Goal: Check status: Check status

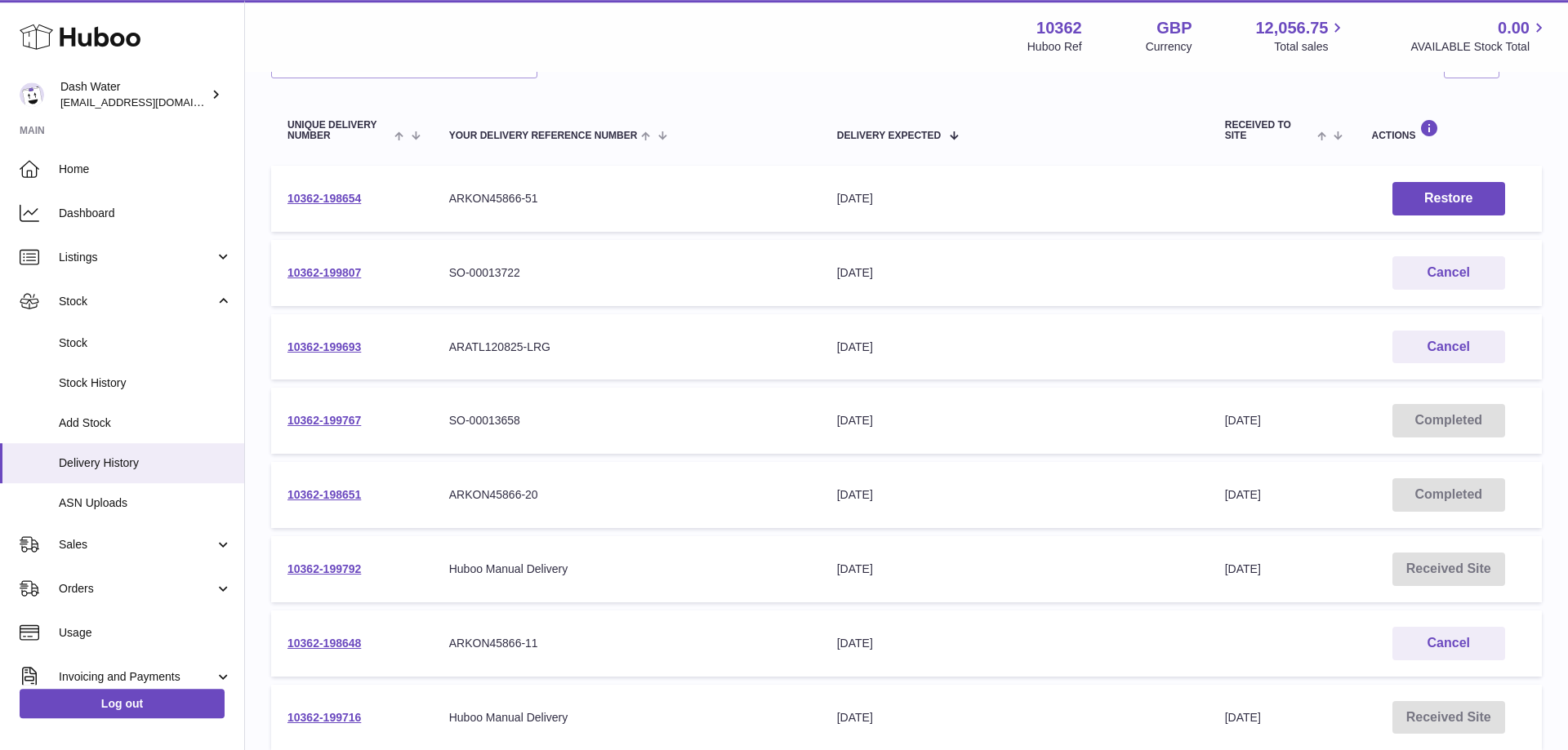
scroll to position [166, 0]
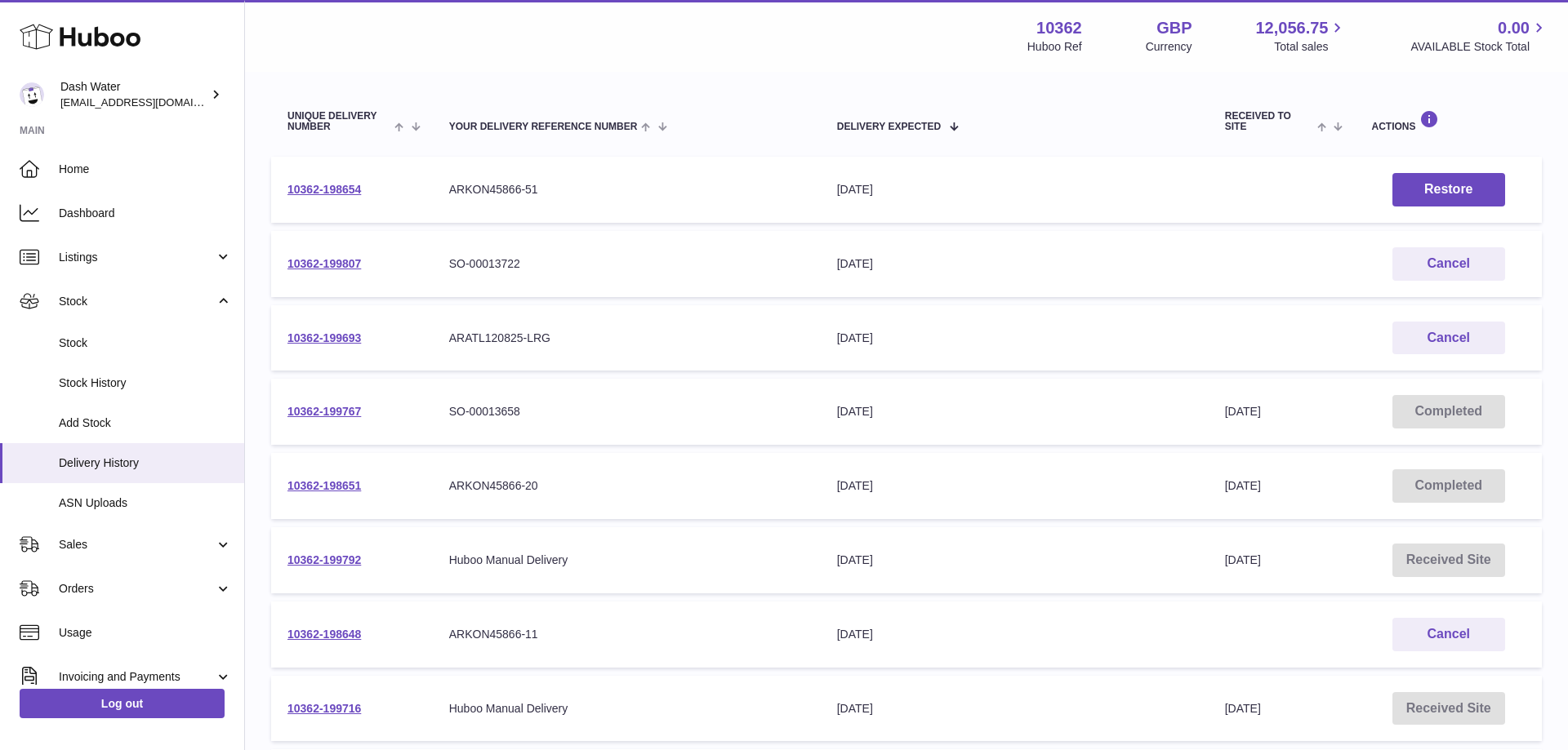
drag, startPoint x: 378, startPoint y: 633, endPoint x: 281, endPoint y: 643, distance: 97.5
click at [281, 643] on td "10362-198648" at bounding box center [352, 634] width 162 height 66
copy link "10362-198648"
click at [334, 486] on link "10362-198651" at bounding box center [324, 486] width 74 height 13
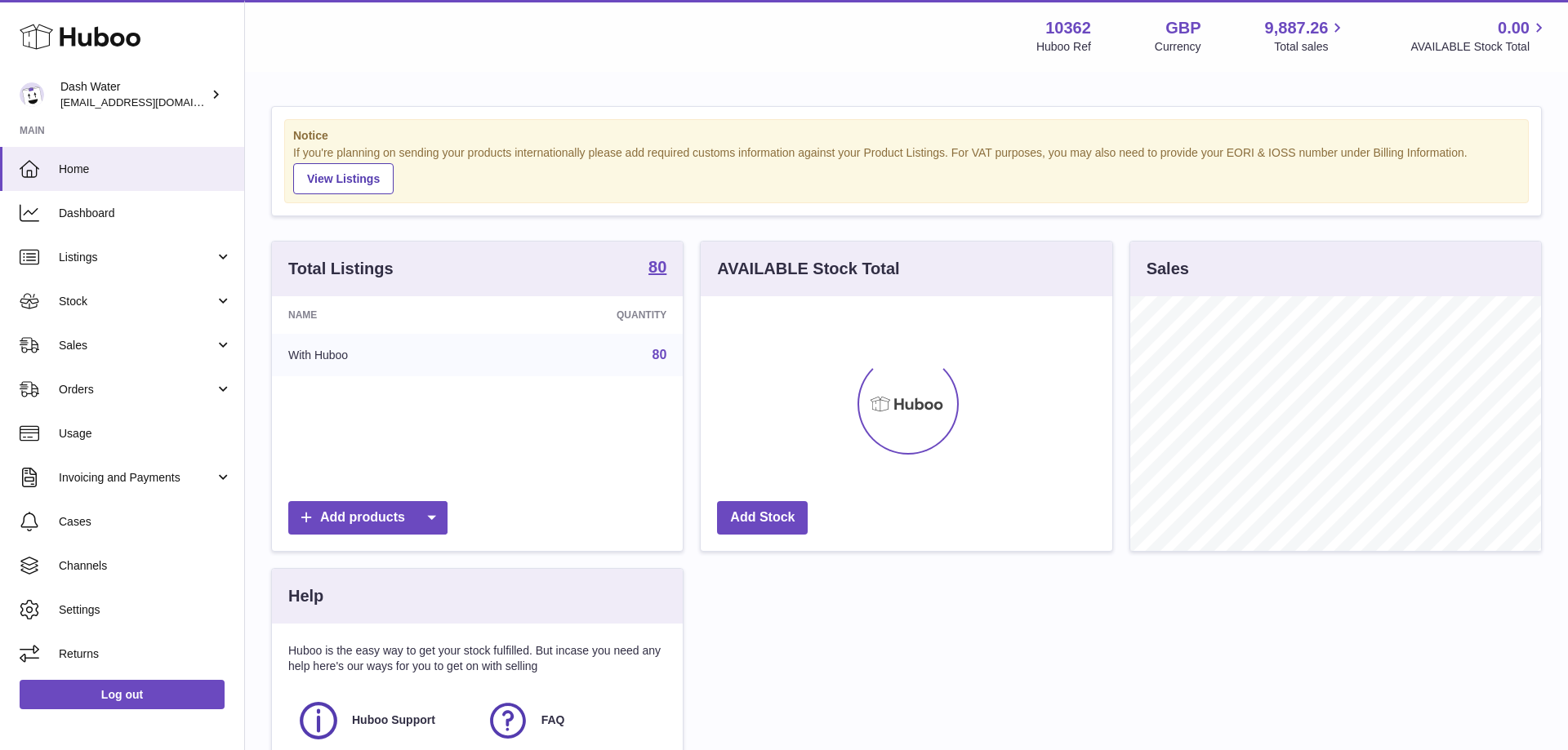
scroll to position [255, 410]
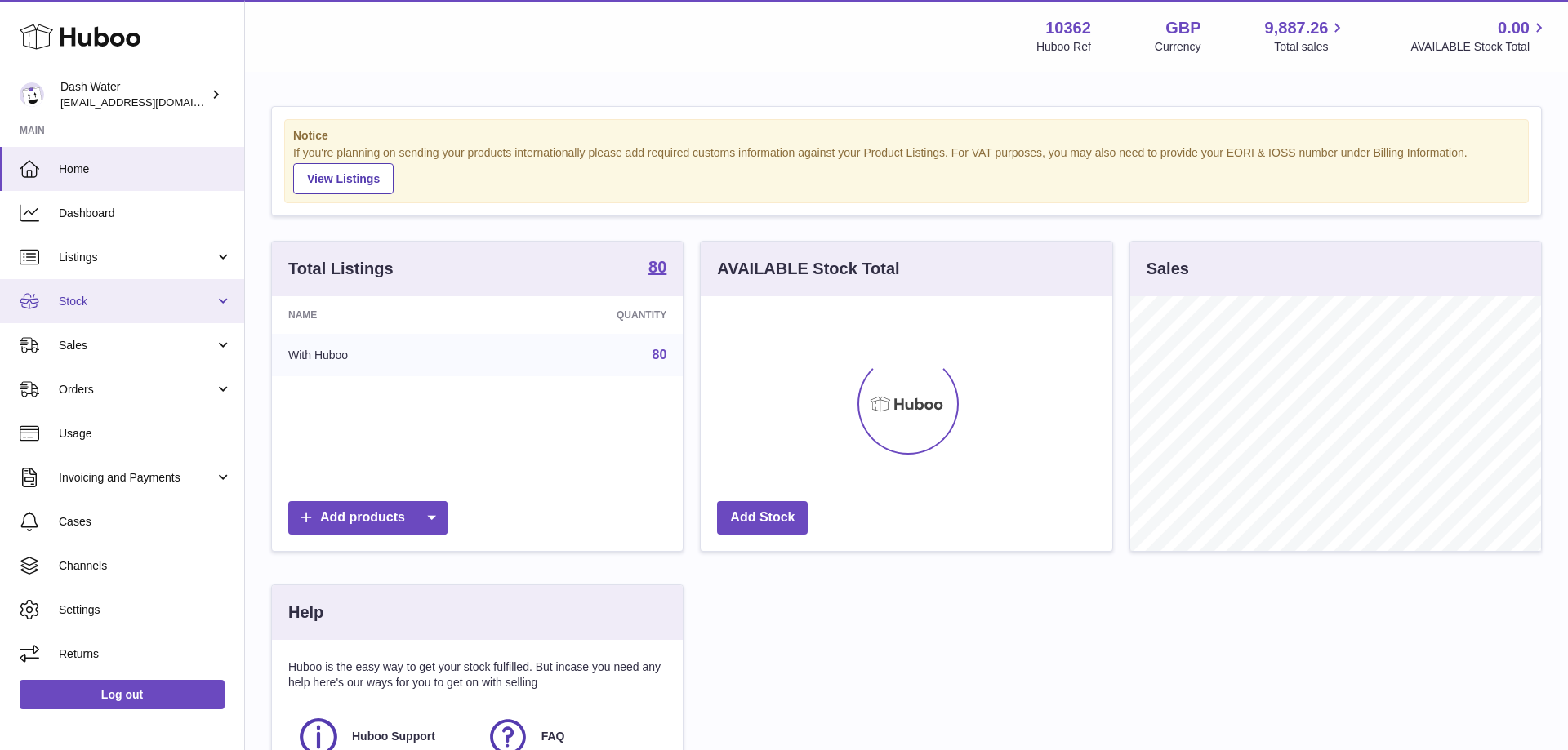
click at [112, 305] on span "Stock" at bounding box center [137, 301] width 156 height 15
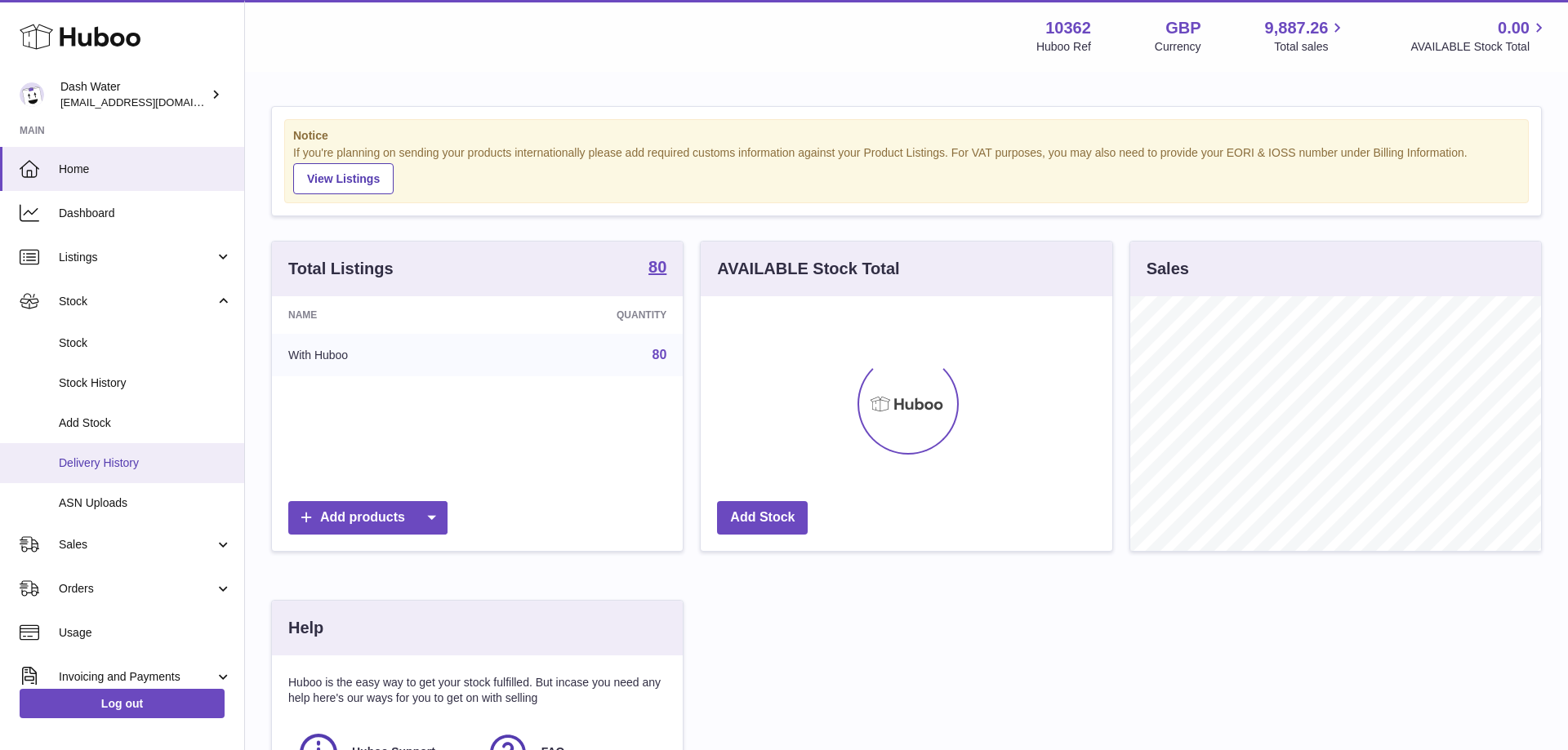
click at [118, 462] on span "Delivery History" at bounding box center [145, 463] width 173 height 15
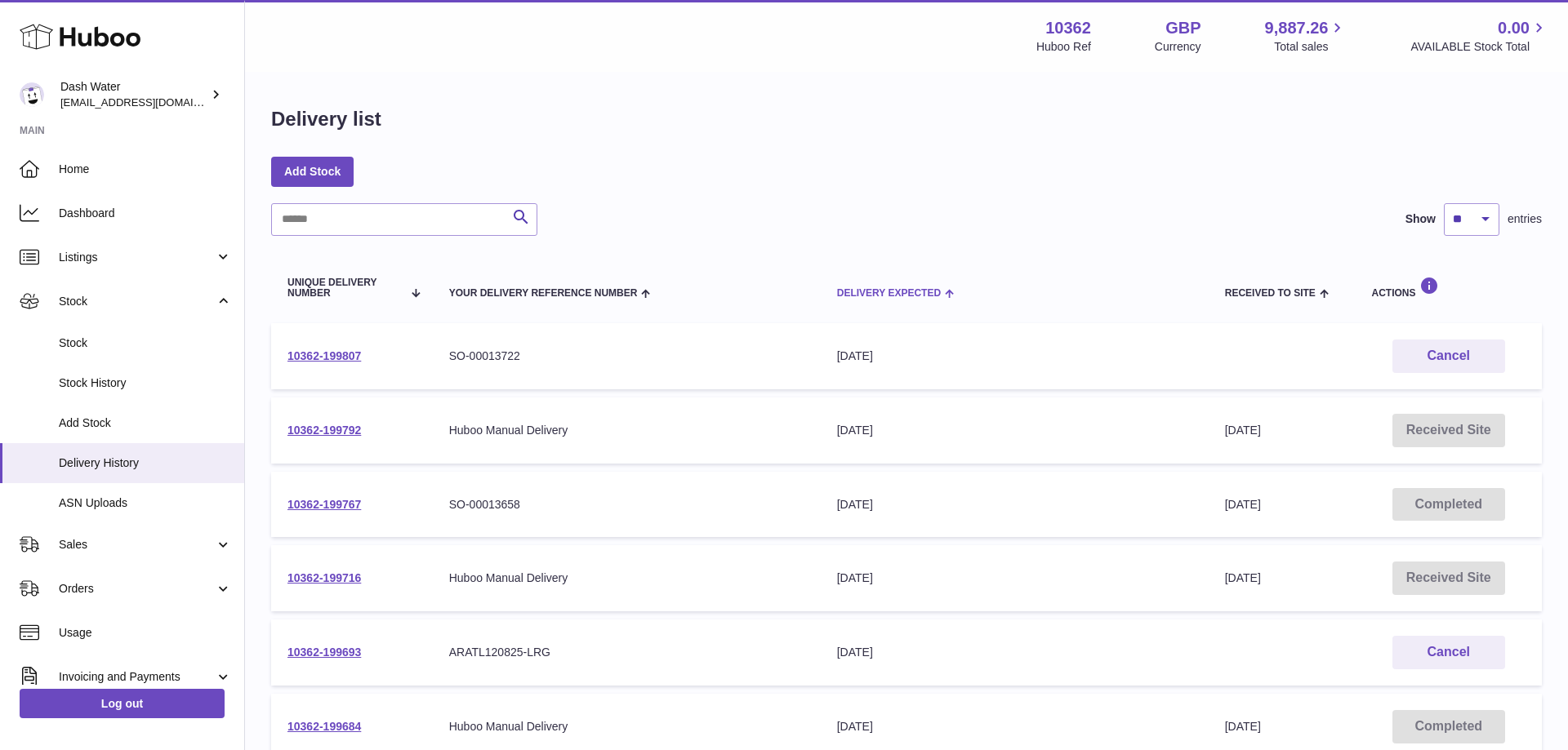
click at [909, 291] on span "Delivery Expected" at bounding box center [889, 293] width 104 height 11
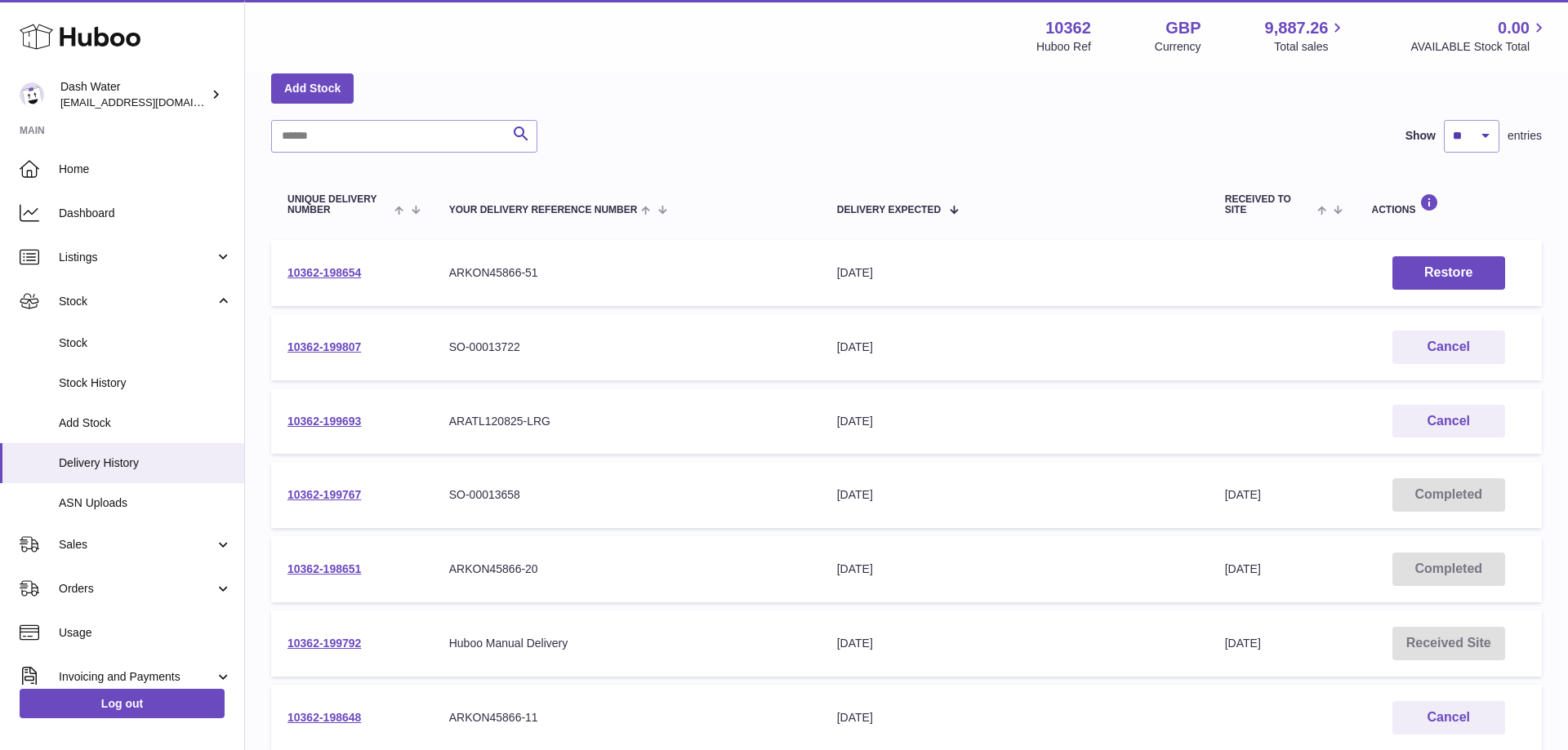
scroll to position [166, 0]
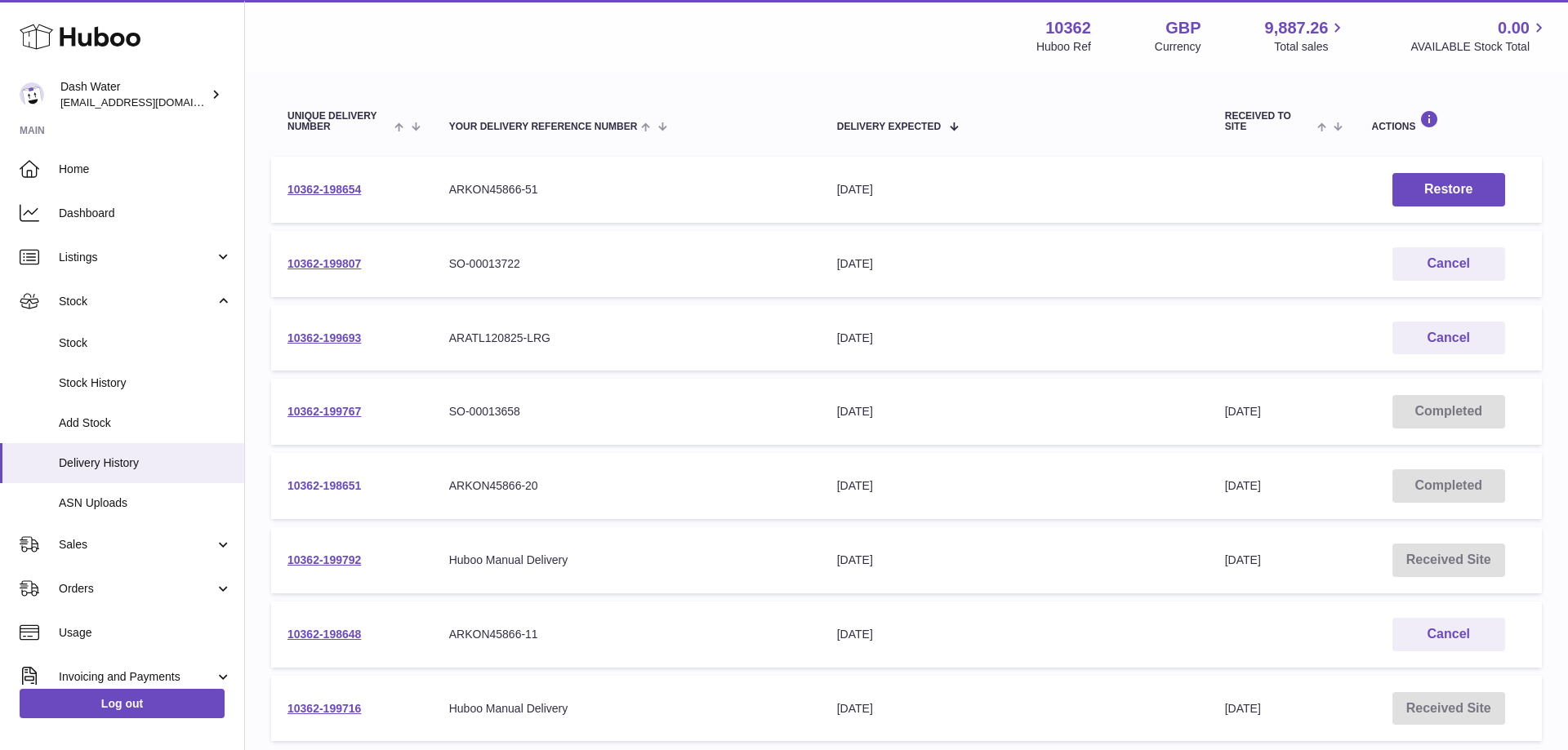
click at [334, 482] on link "10362-198651" at bounding box center [324, 486] width 74 height 13
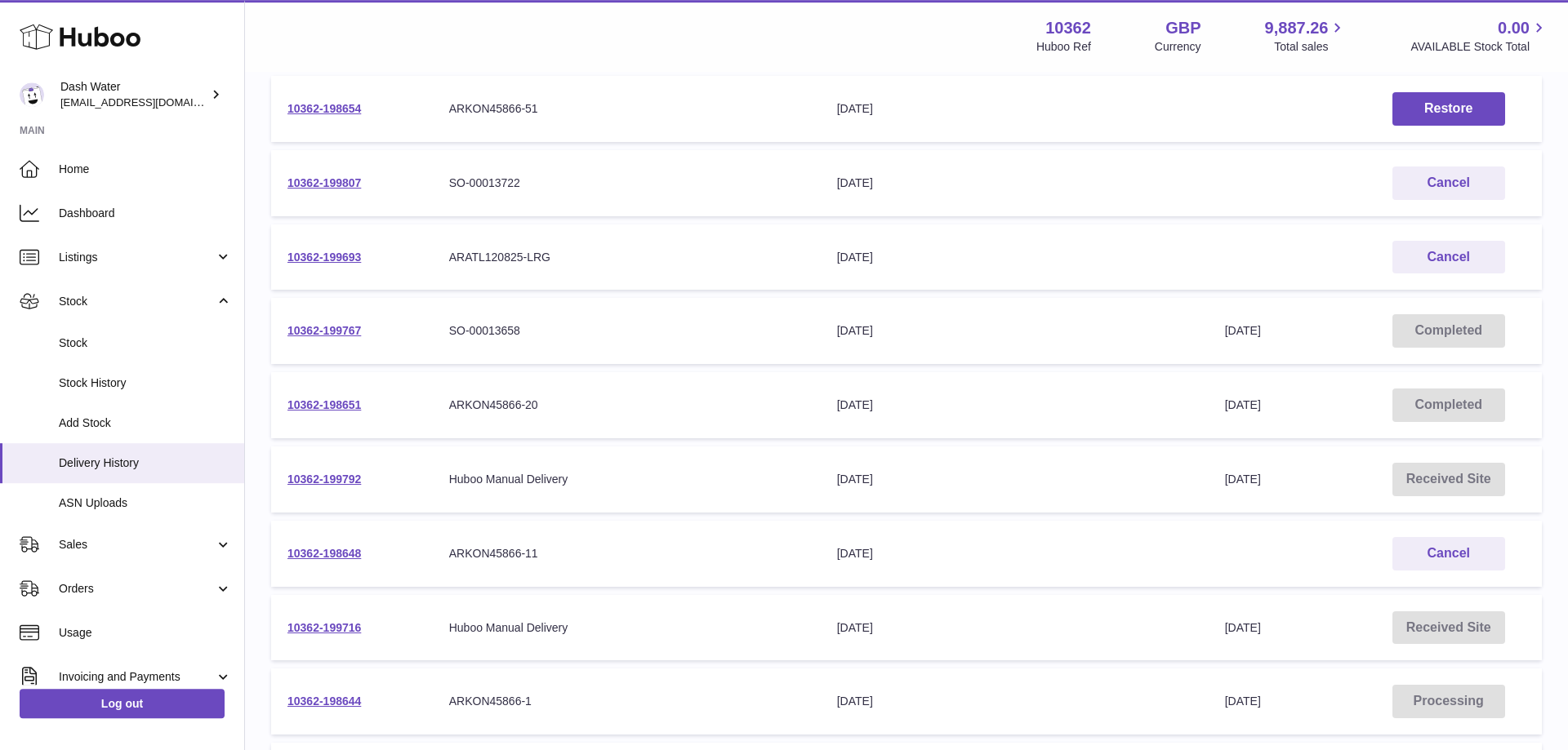
scroll to position [333, 0]
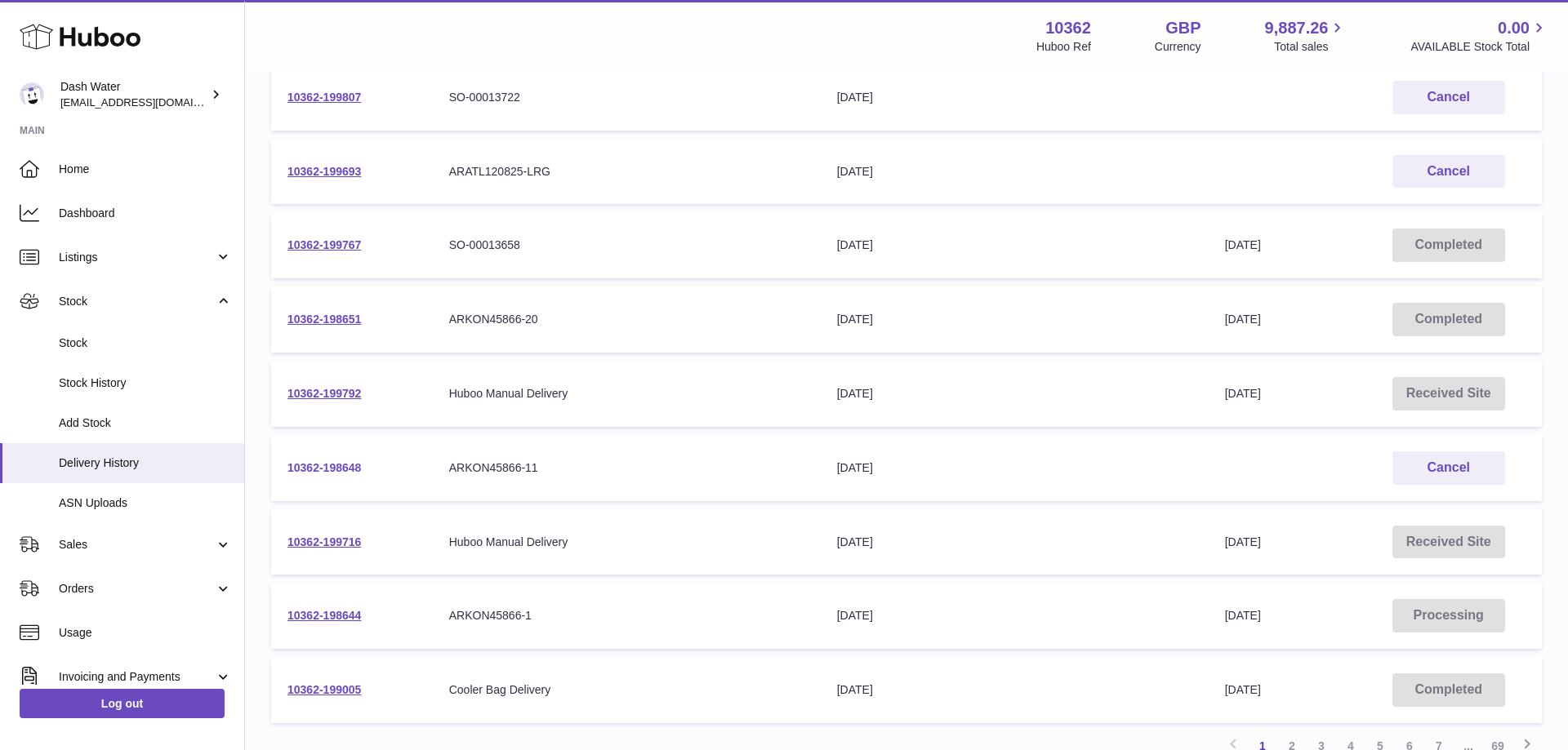
click at [335, 467] on link "10362-198648" at bounding box center [324, 468] width 74 height 13
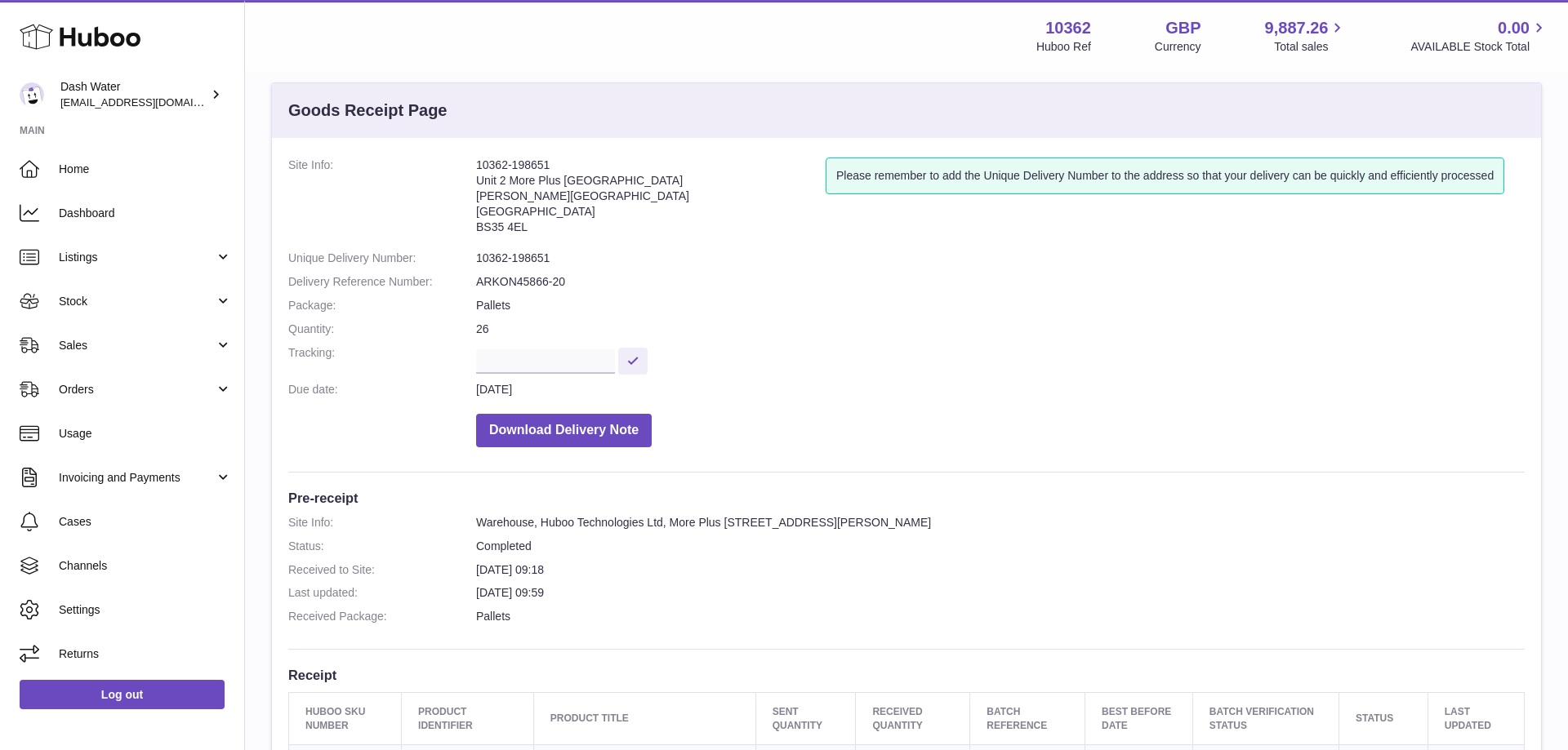
scroll to position [250, 0]
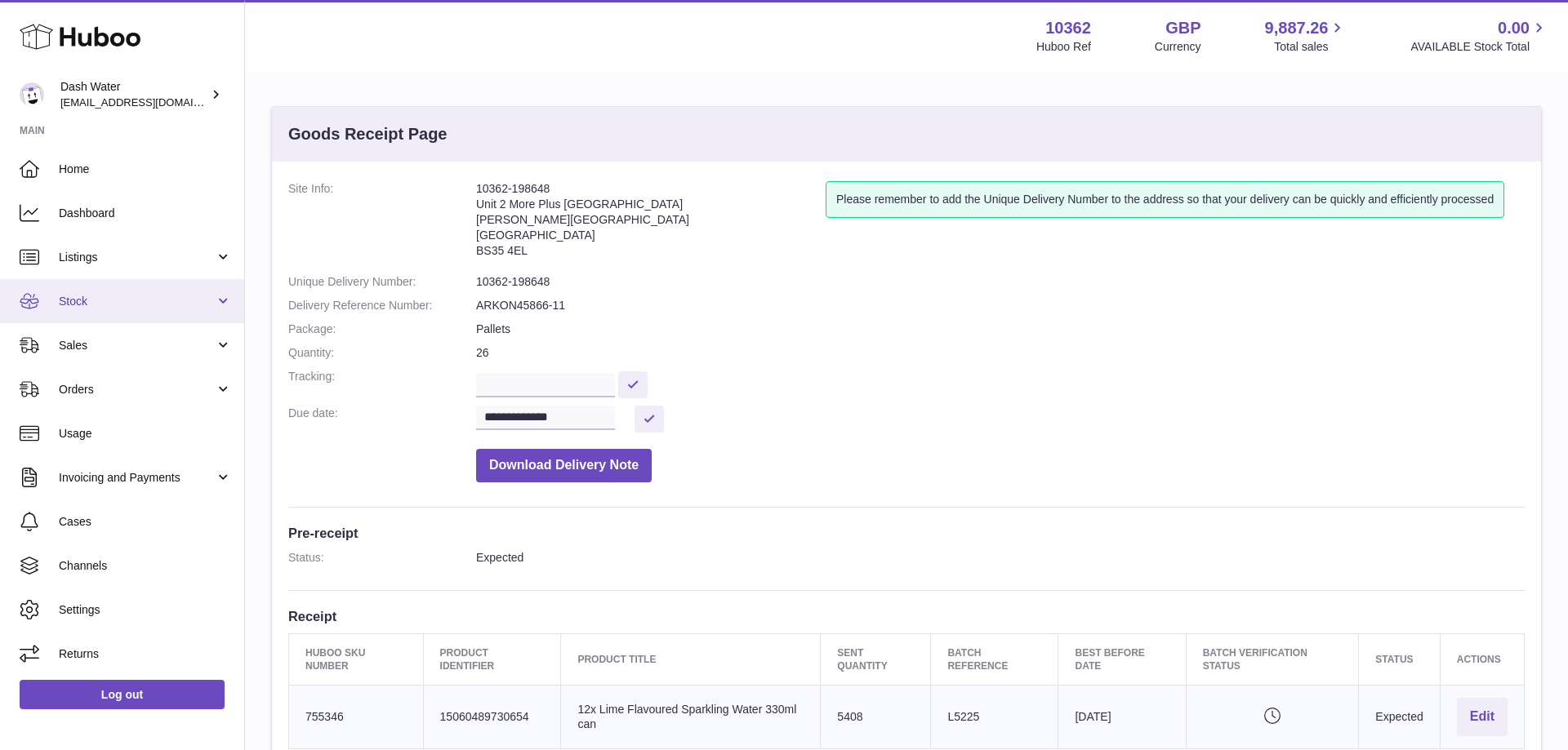
click at [100, 292] on link "Stock" at bounding box center [122, 301] width 244 height 44
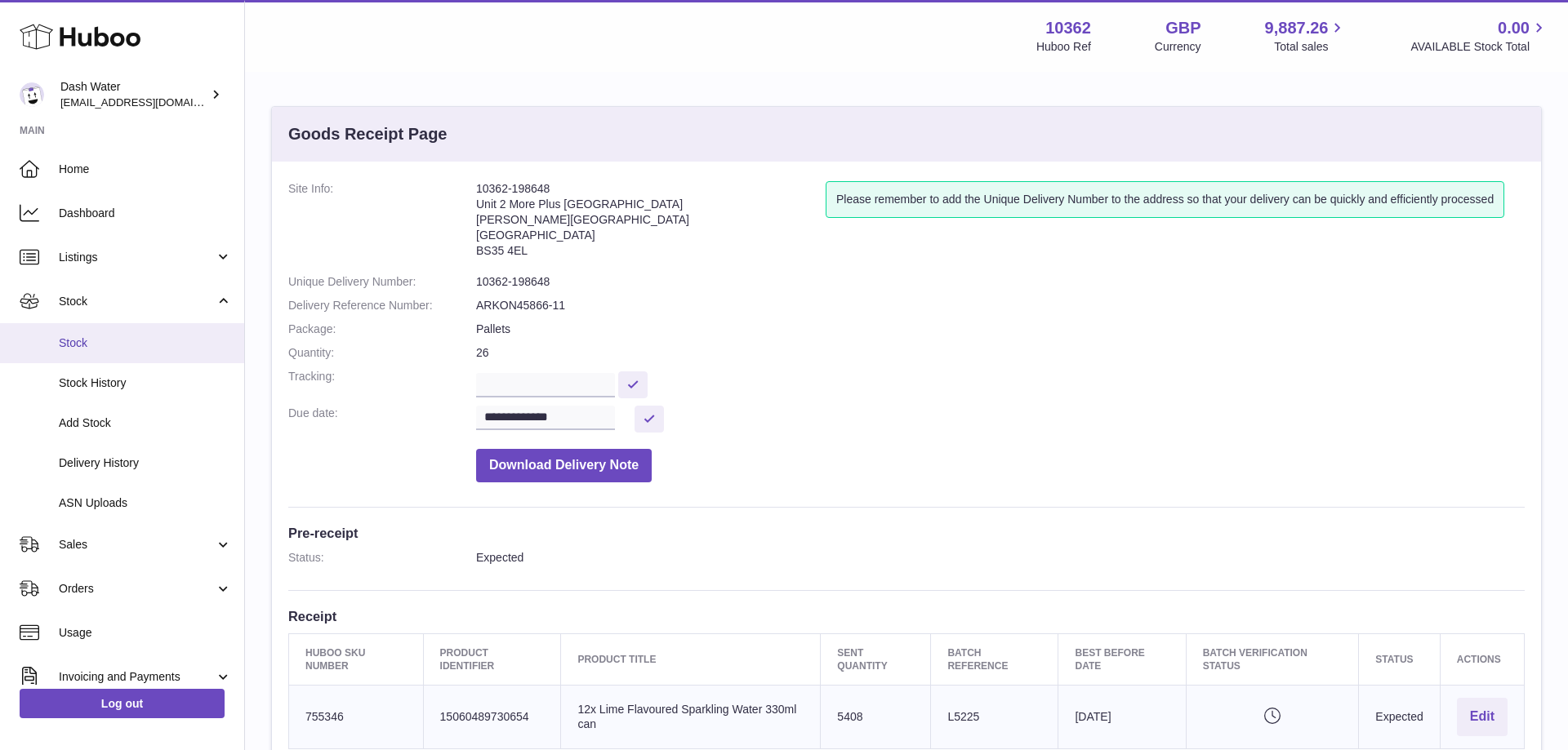
click at [73, 342] on span "Stock" at bounding box center [145, 343] width 173 height 15
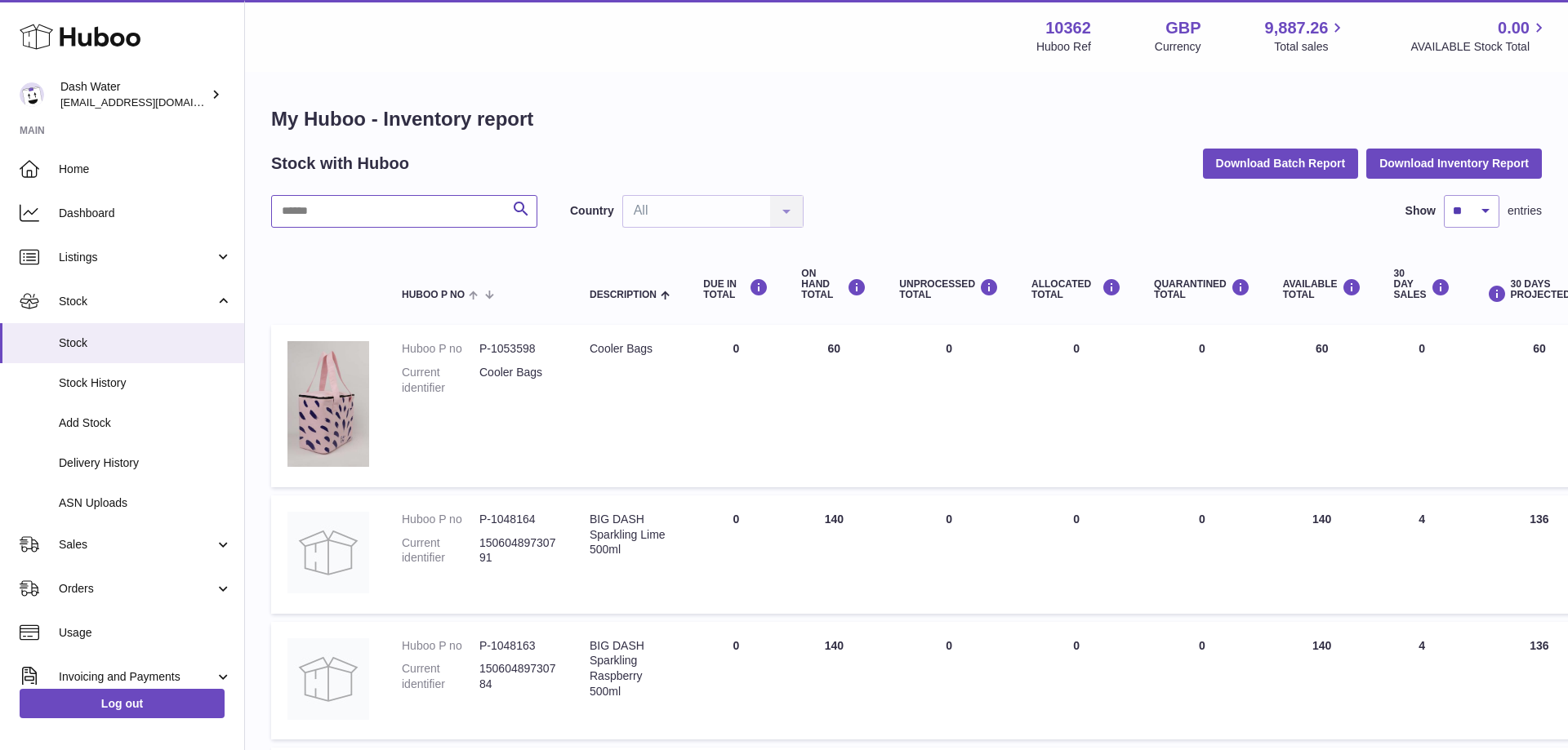
click at [347, 219] on input "text" at bounding box center [404, 211] width 266 height 33
type input "******"
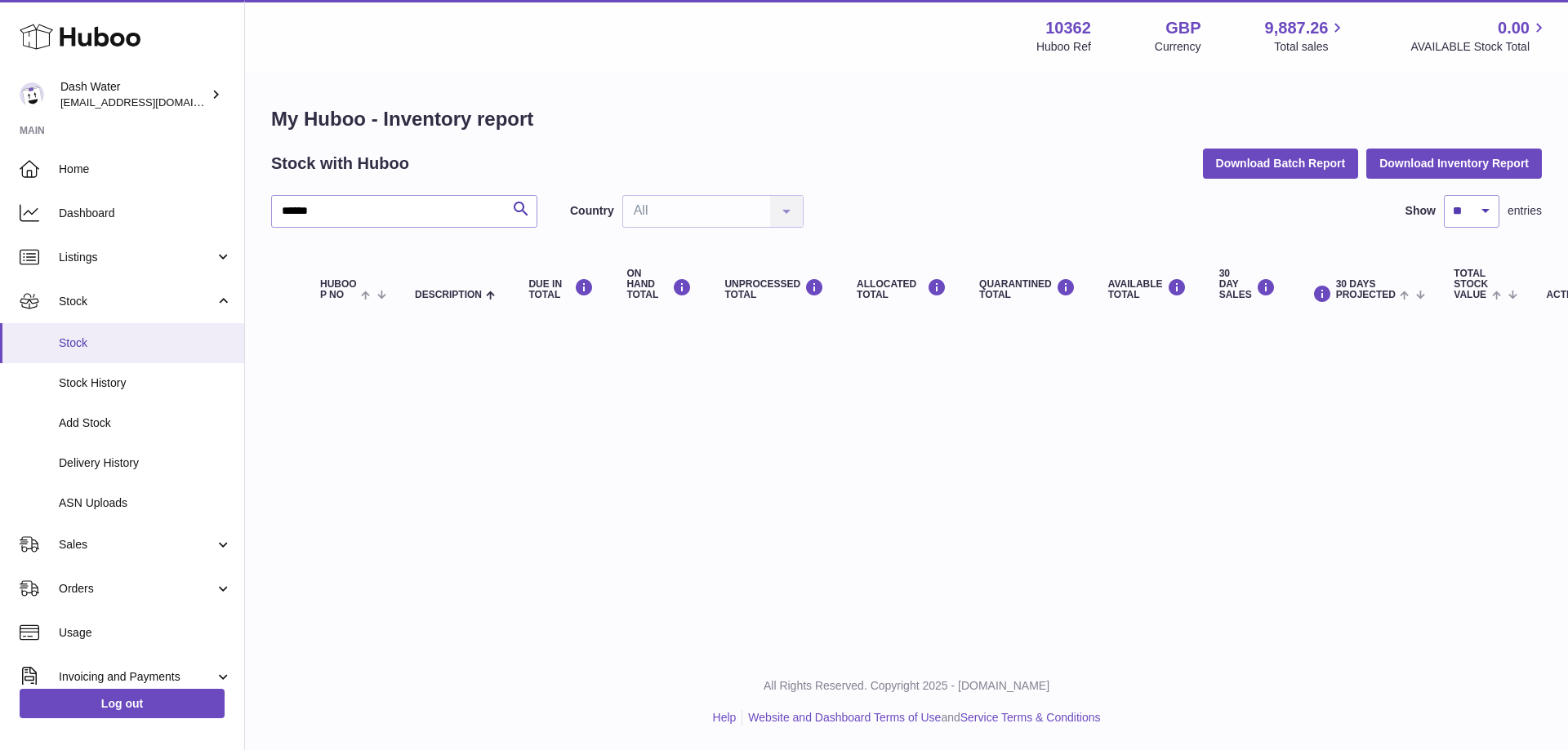
click at [109, 338] on span "Stock" at bounding box center [145, 343] width 173 height 15
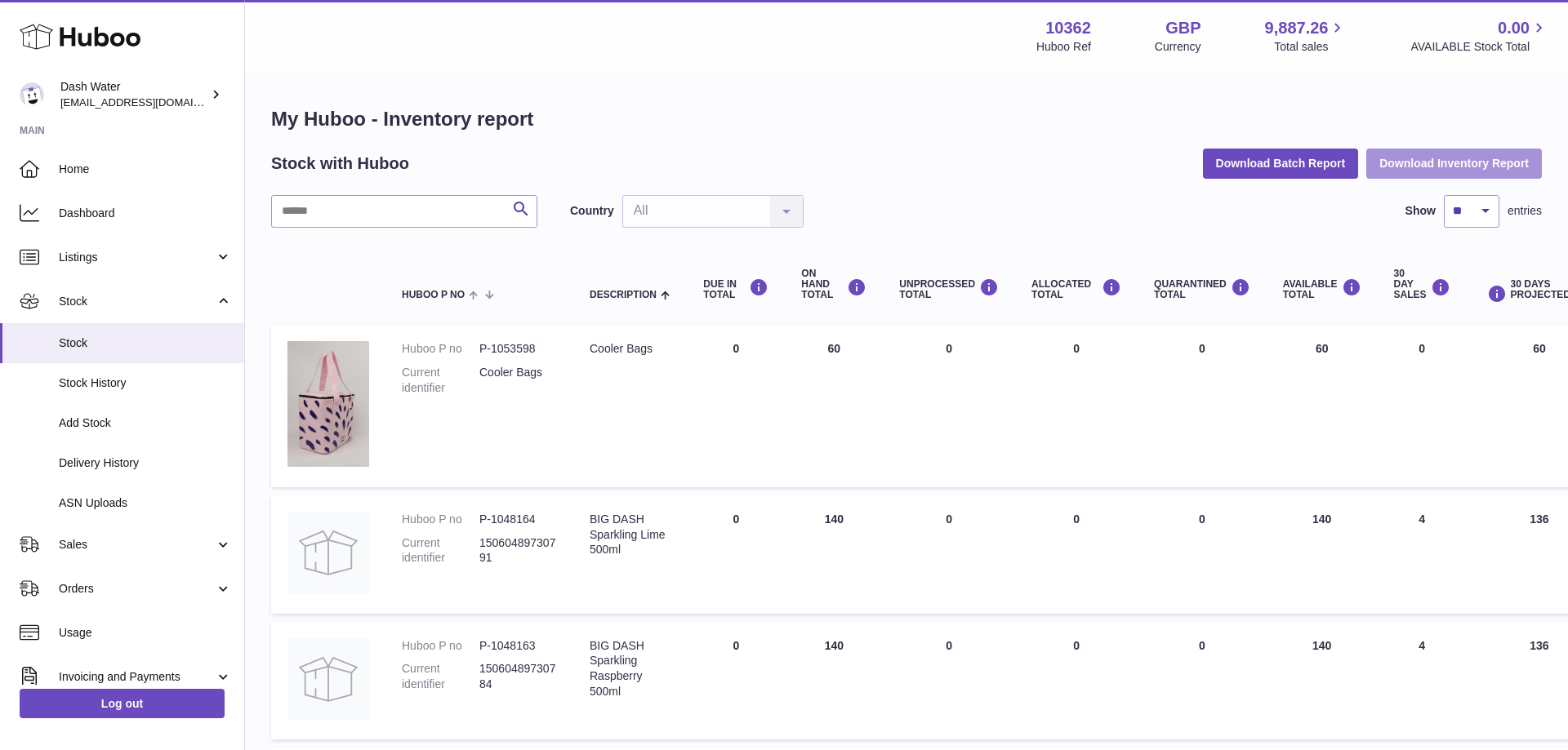
click at [1419, 164] on button "Download Inventory Report" at bounding box center [1454, 163] width 175 height 29
click at [89, 425] on span "Add Stock" at bounding box center [145, 423] width 173 height 15
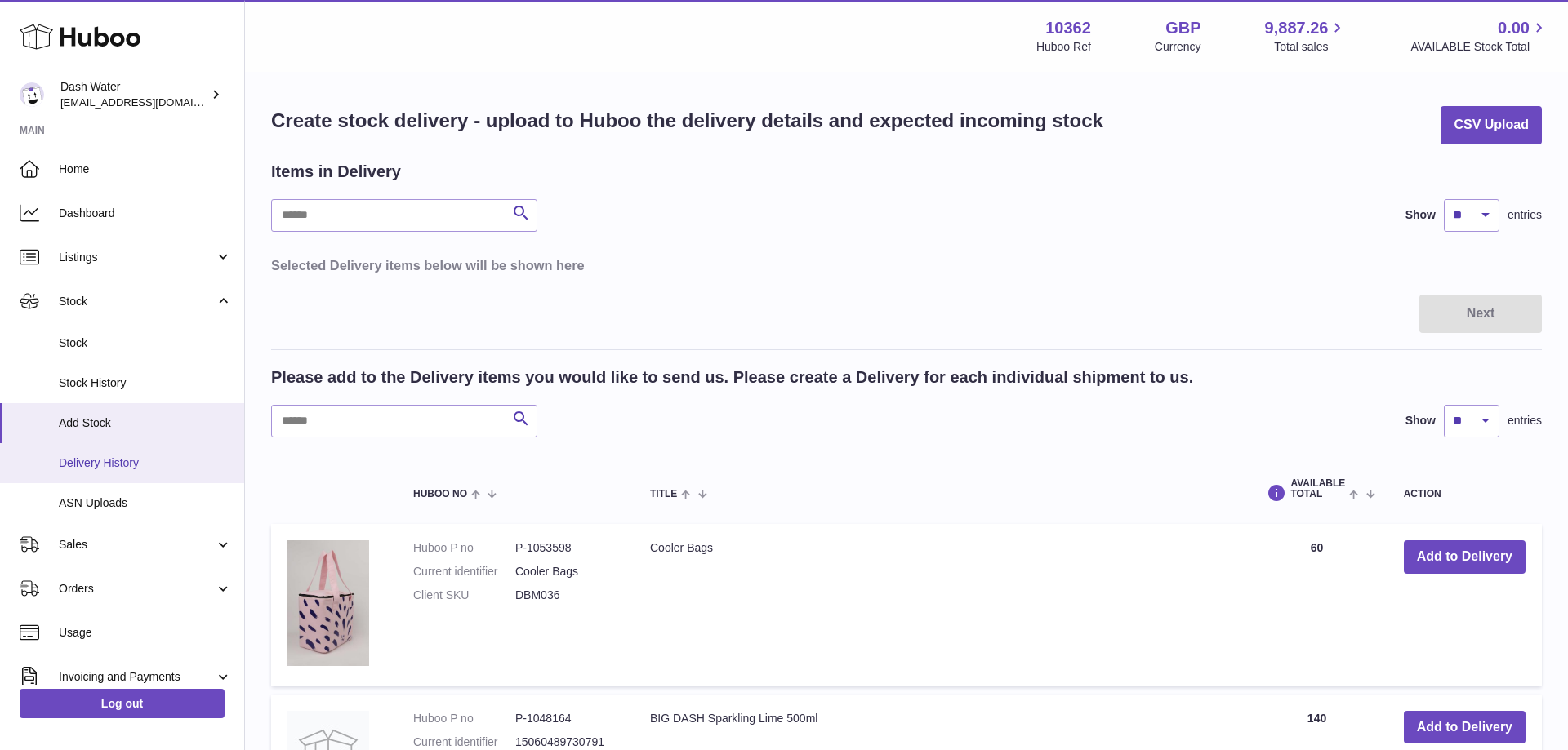
click at [98, 468] on span "Delivery History" at bounding box center [145, 463] width 173 height 15
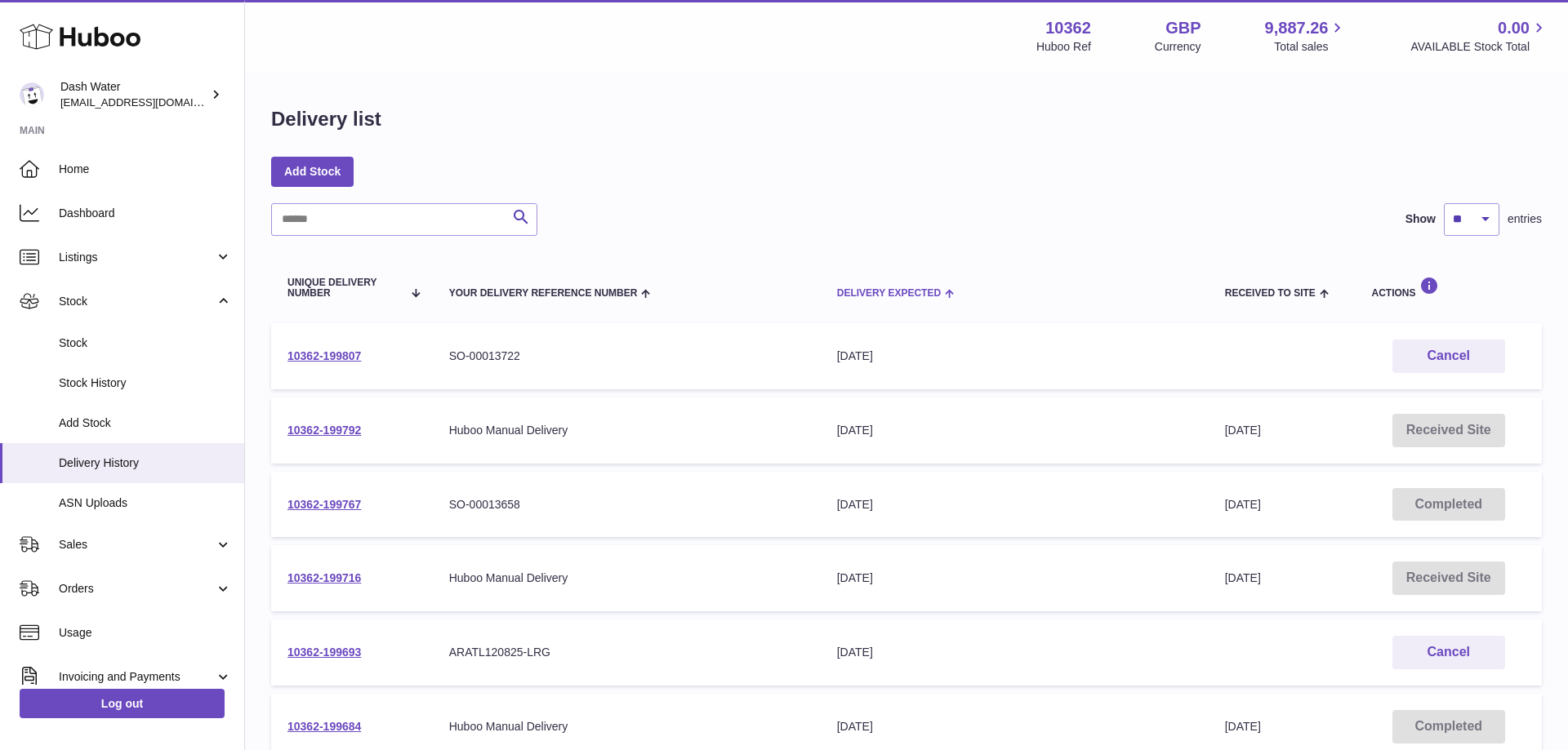
click at [894, 298] on span "Delivery Expected" at bounding box center [889, 293] width 104 height 11
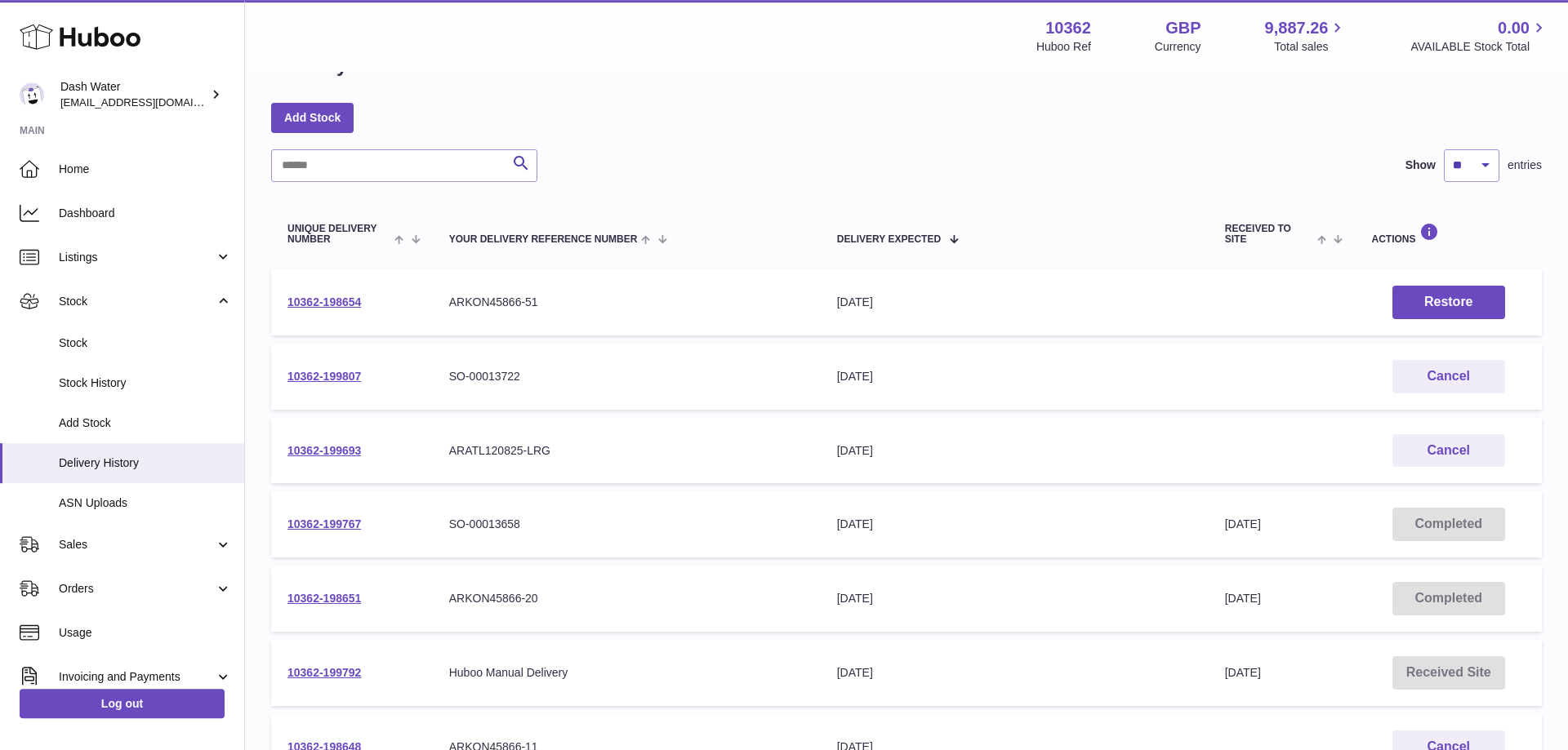
scroll to position [83, 0]
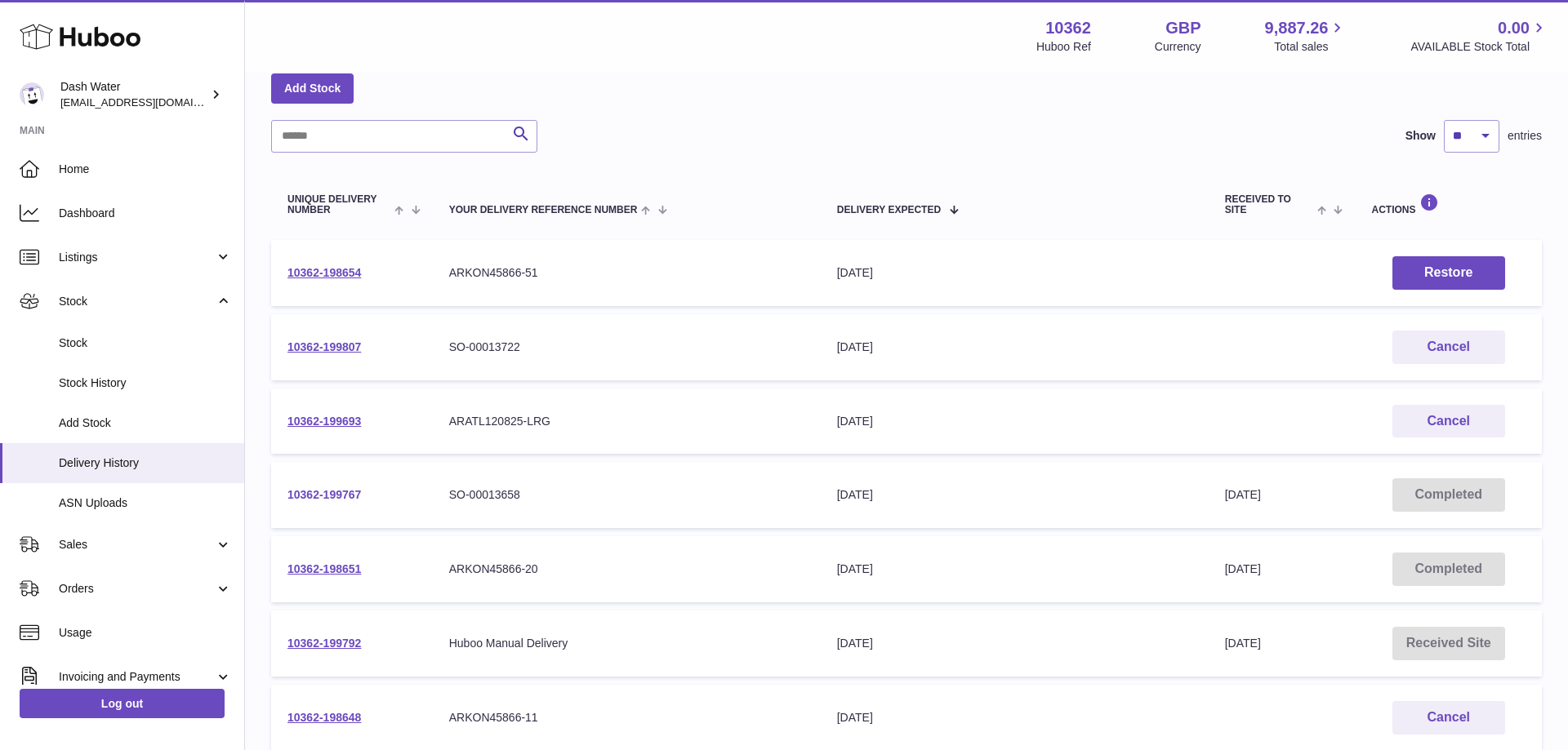
click at [339, 494] on link "10362-199767" at bounding box center [324, 495] width 74 height 13
click at [342, 348] on link "10362-199807" at bounding box center [324, 347] width 74 height 13
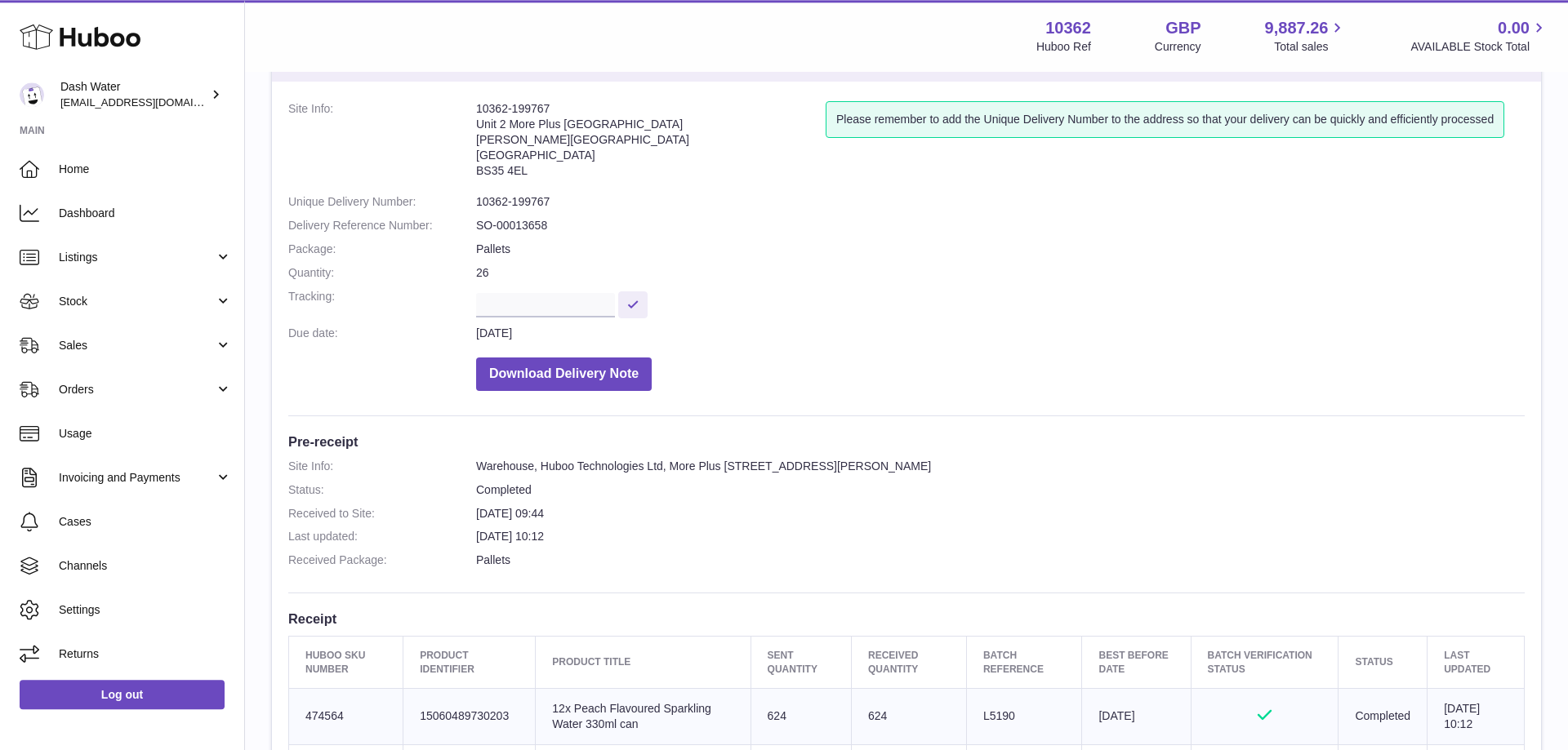
scroll to position [250, 0]
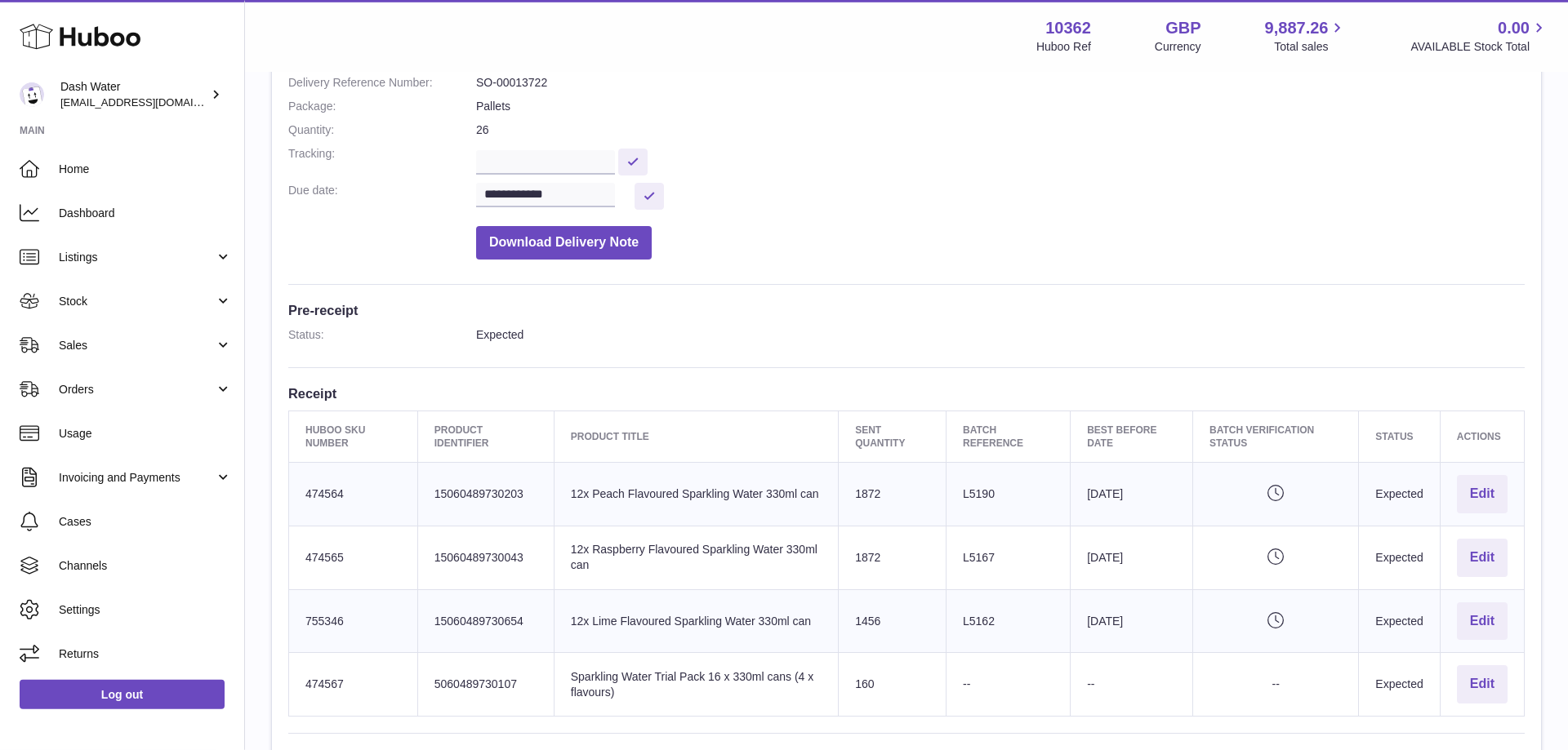
scroll to position [250, 0]
